Goal: Find specific page/section: Find specific page/section

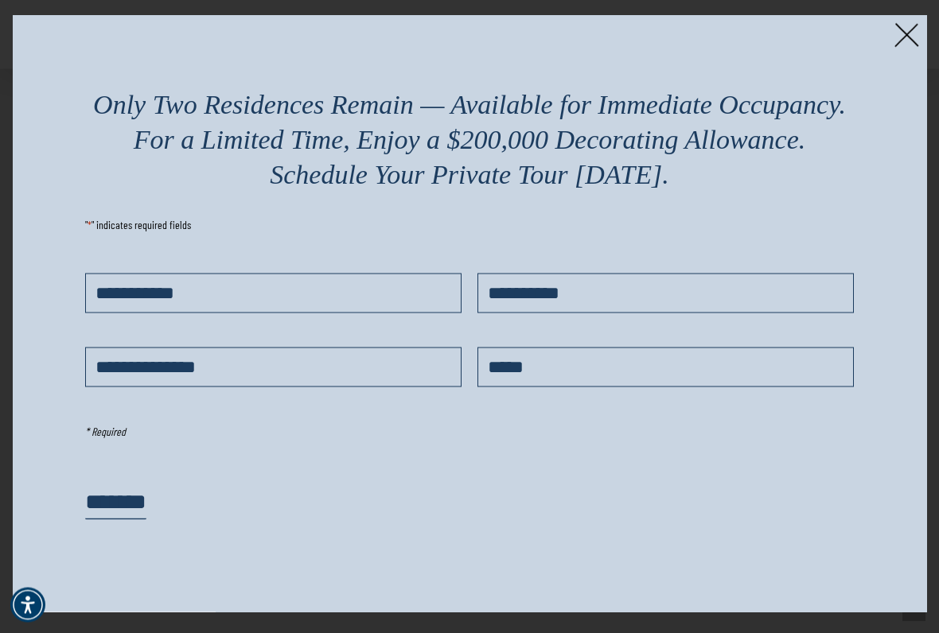
scroll to position [1824, 0]
click at [913, 45] on img at bounding box center [906, 35] width 25 height 25
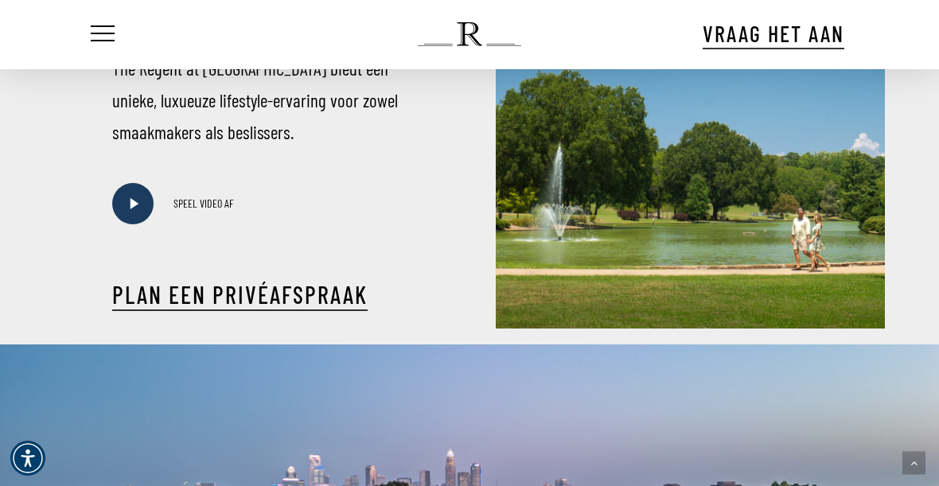
scroll to position [703, 0]
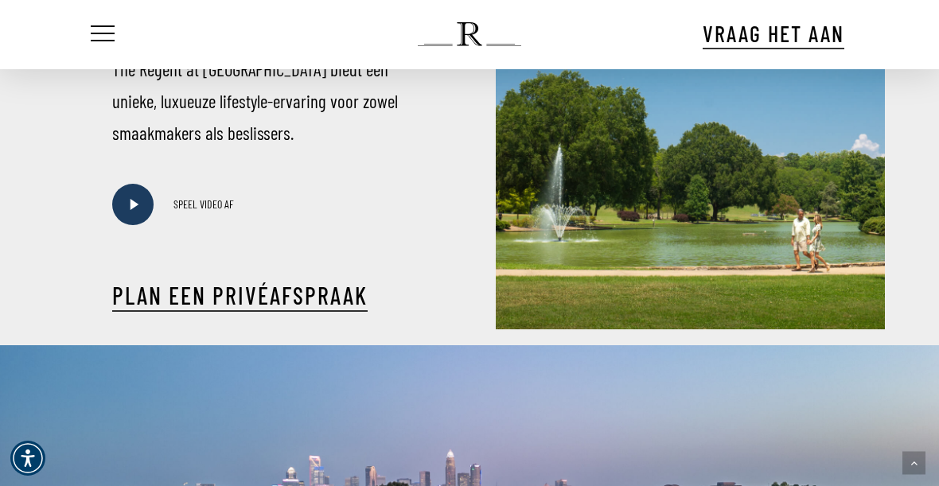
click at [782, 209] on div at bounding box center [719, 86] width 386 height 486
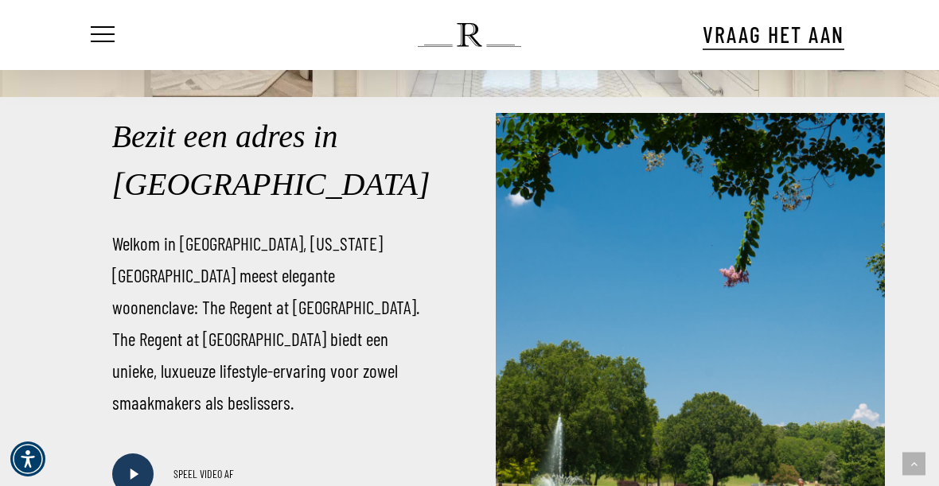
scroll to position [434, 0]
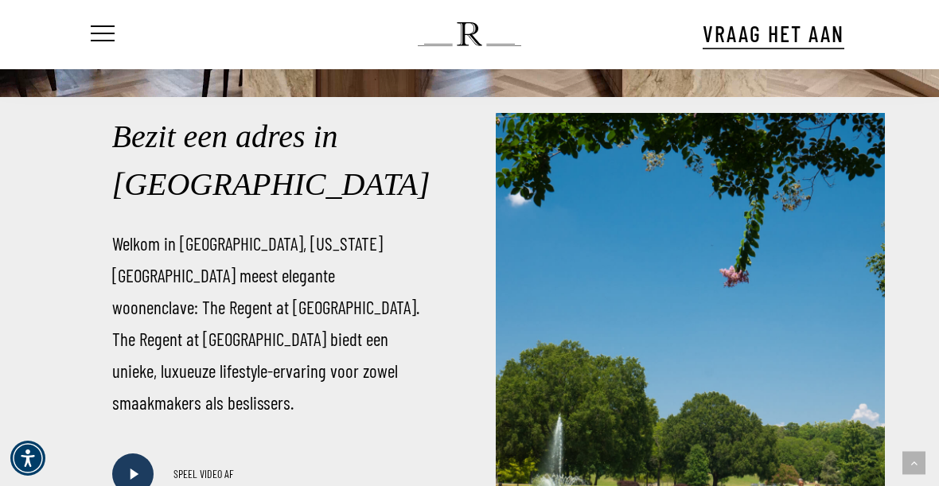
click at [146, 453] on span at bounding box center [132, 473] width 41 height 41
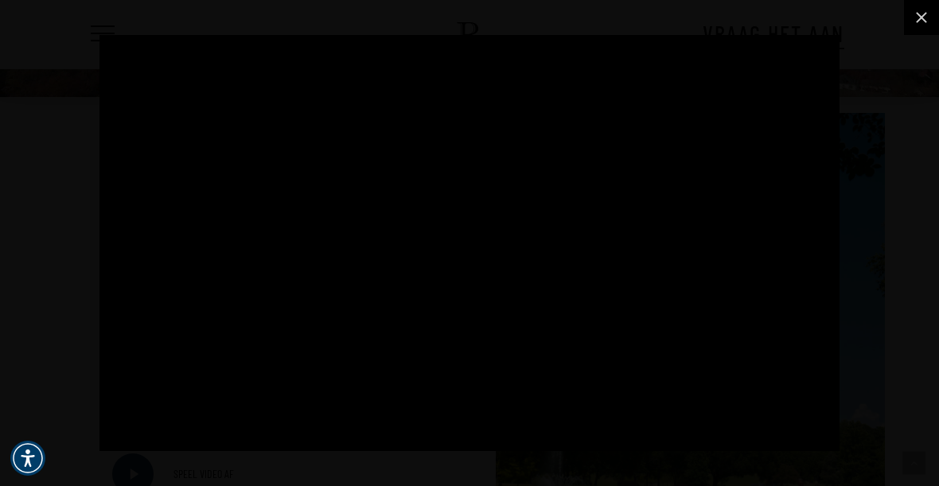
click at [921, 24] on icon at bounding box center [921, 17] width 19 height 19
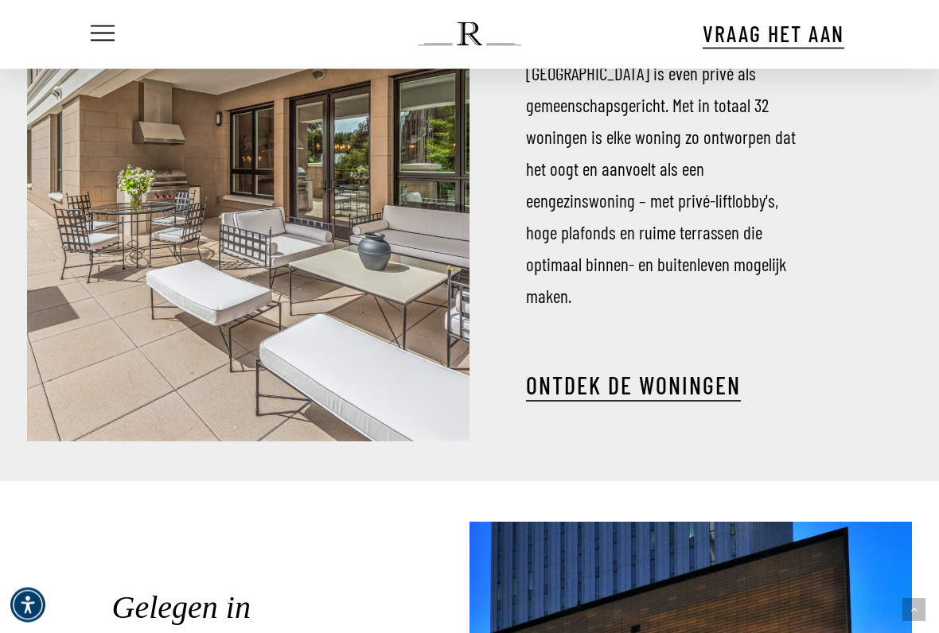
scroll to position [2001, 0]
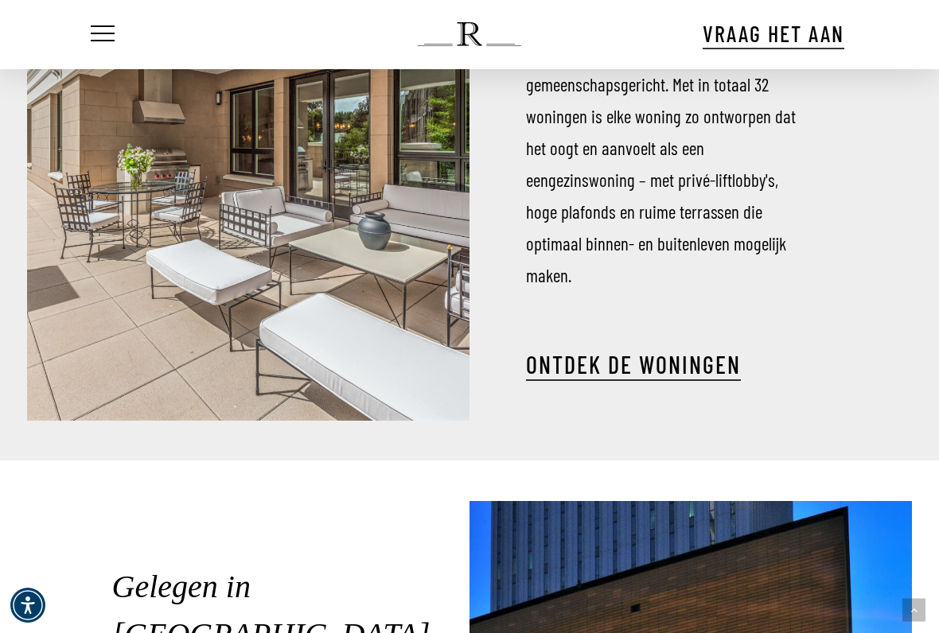
click at [655, 353] on font "ONTDEK DE WONINGEN" at bounding box center [633, 364] width 215 height 29
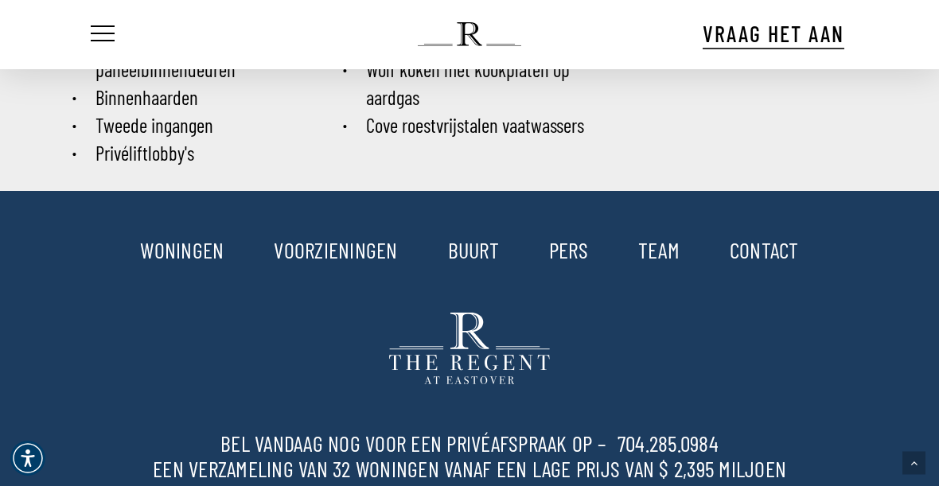
scroll to position [2208, 0]
click at [153, 261] on font "WONINGEN" at bounding box center [182, 250] width 84 height 27
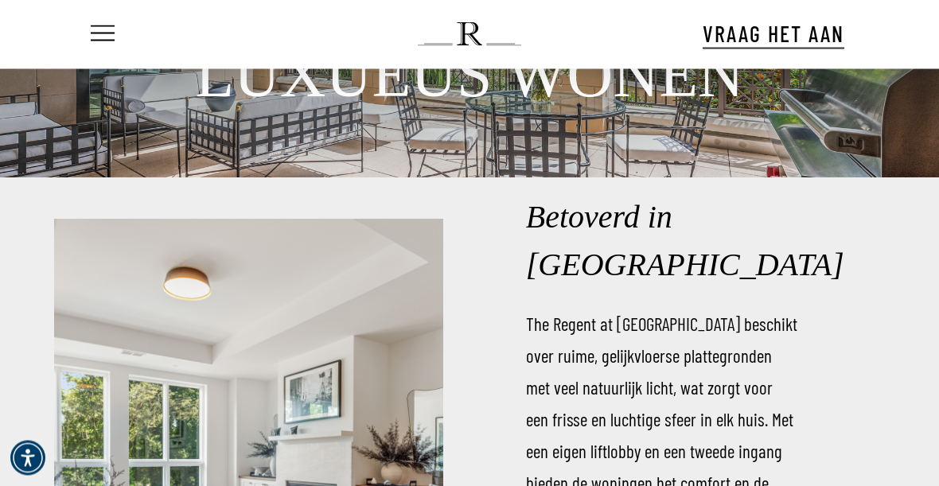
scroll to position [138, 0]
